Goal: Check status: Check status

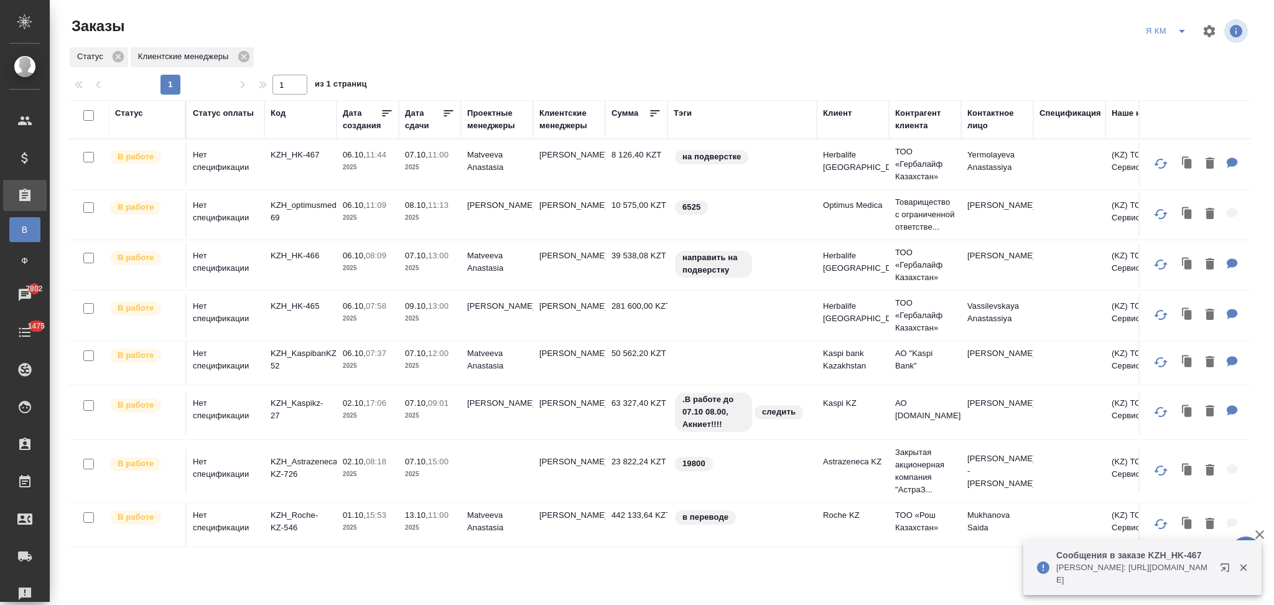
scroll to position [200, 0]
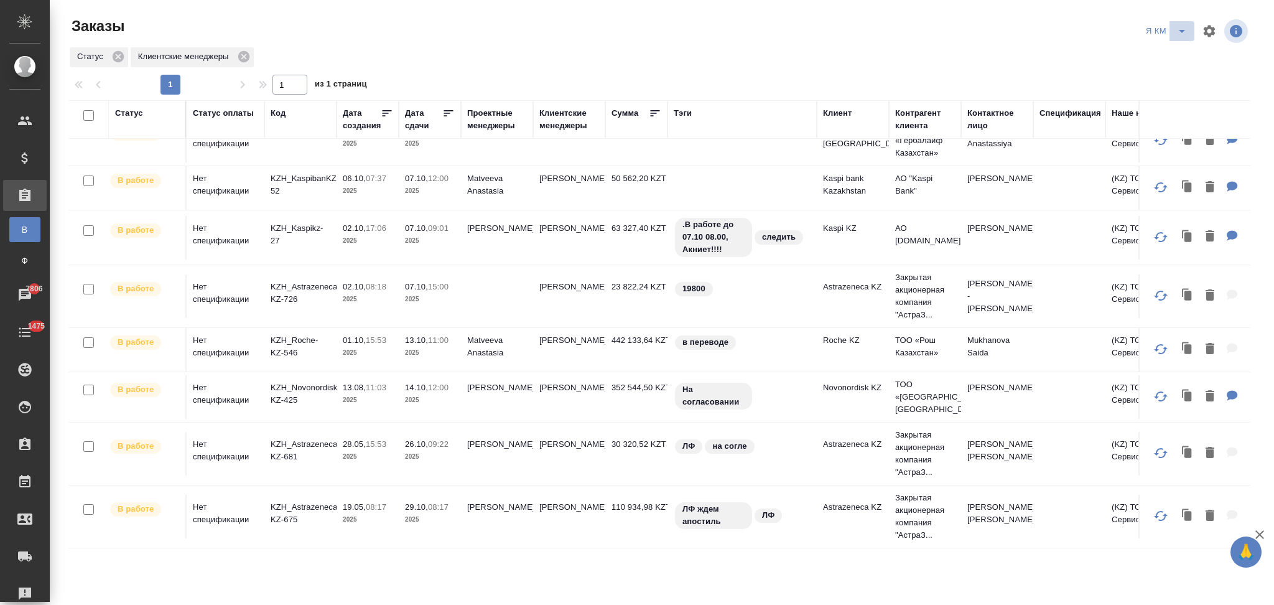
click at [1182, 34] on icon "split button" at bounding box center [1182, 31] width 15 height 15
click at [1131, 91] on li "НЕПОДТВЕРЖДЕНКА" at bounding box center [1168, 96] width 108 height 20
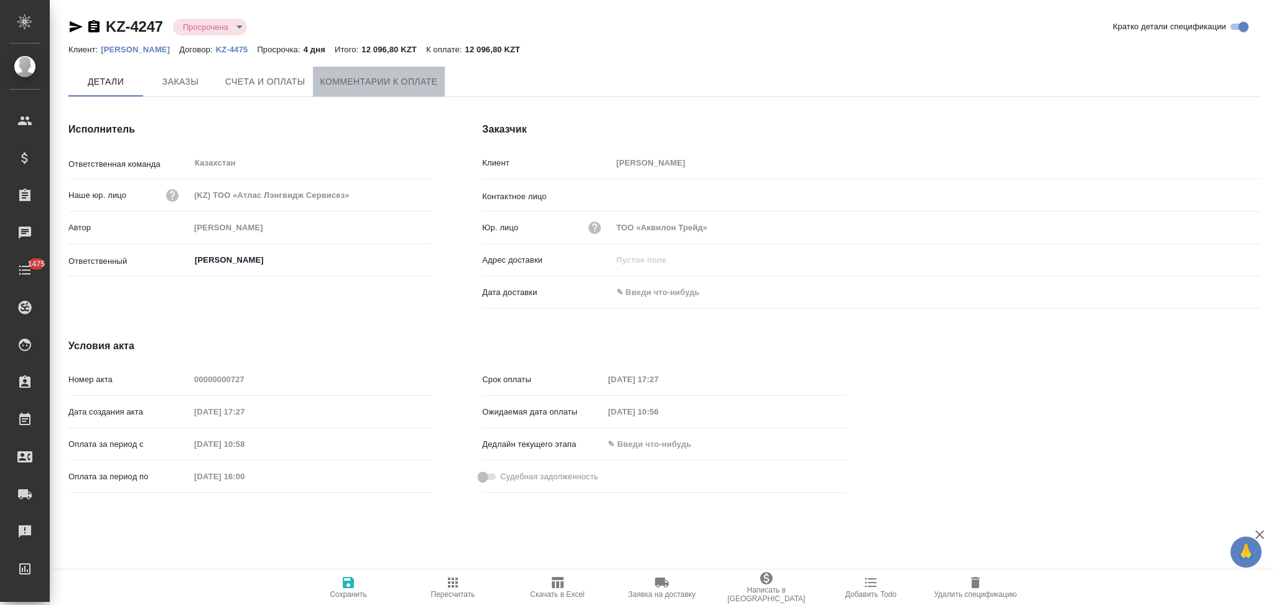
click at [374, 82] on span "Комментарии к оплате" at bounding box center [379, 82] width 118 height 16
